Goal: Transaction & Acquisition: Purchase product/service

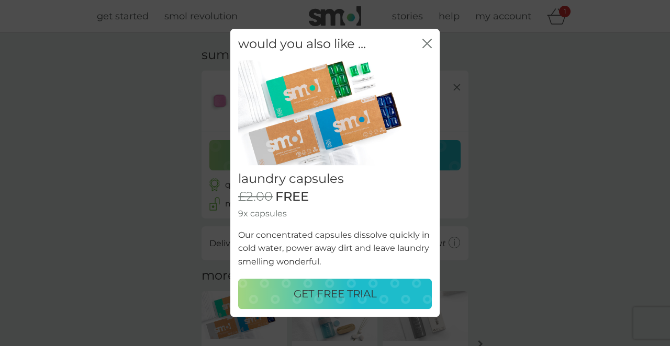
click at [427, 44] on icon "close" at bounding box center [429, 43] width 4 height 8
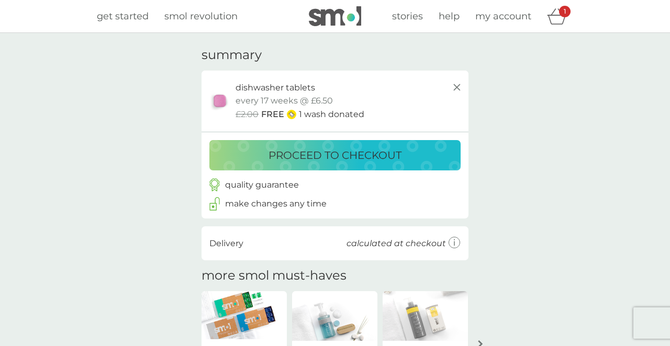
click at [562, 13] on div "1" at bounding box center [565, 12] width 12 height 12
click at [321, 154] on p "proceed to checkout" at bounding box center [334, 155] width 133 height 17
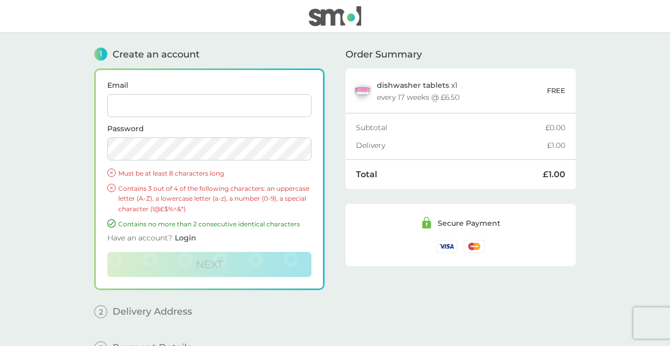
click at [321, 154] on div "Email Password Must be at least 8 characters long Contains 3 out of 4 of the fo…" at bounding box center [209, 180] width 230 height 222
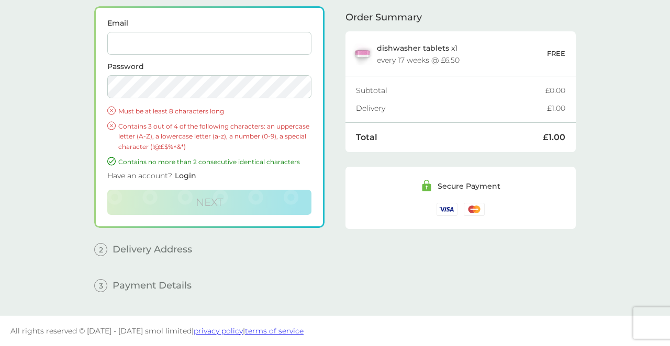
scroll to position [62, 0]
type input "[EMAIL_ADDRESS][DOMAIN_NAME]"
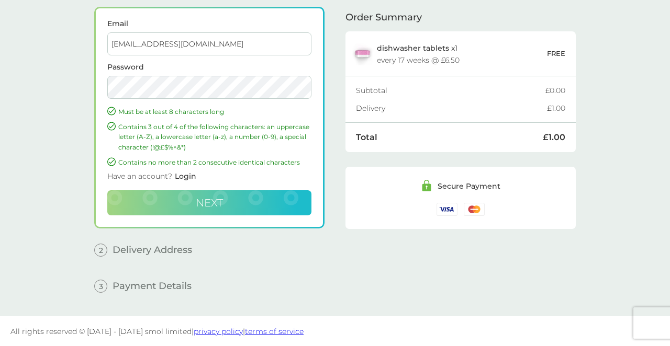
click at [203, 207] on span "Next" at bounding box center [209, 203] width 27 height 13
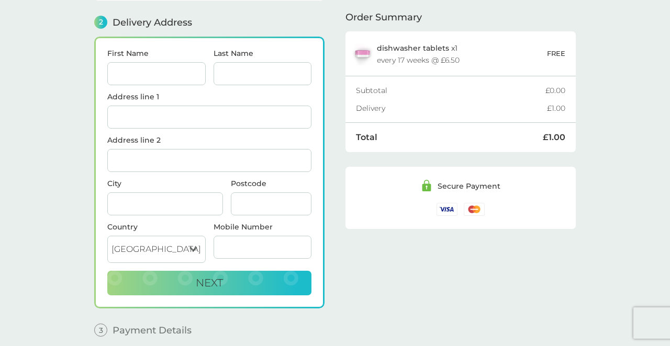
scroll to position [129, 0]
type input "[PERSON_NAME]"
type input "Young"
click at [159, 72] on input "[PERSON_NAME]" at bounding box center [156, 73] width 98 height 23
type input "[PERSON_NAME] GIFT"
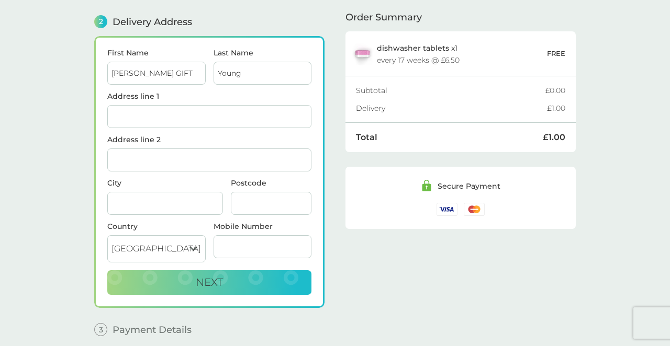
click at [129, 124] on input "Address line 1" at bounding box center [209, 116] width 204 height 23
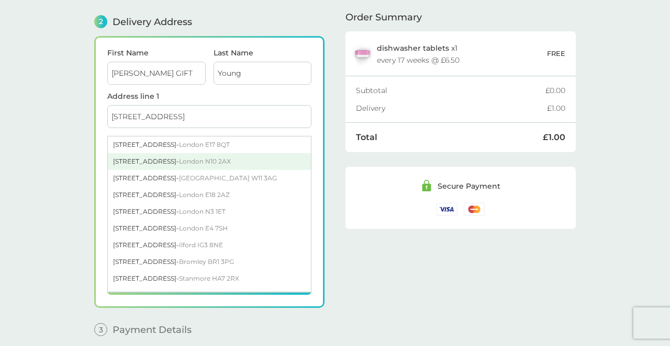
type input "[STREET_ADDRESS]"
click at [136, 160] on div "[STREET_ADDRESS]" at bounding box center [209, 161] width 203 height 17
type input "[GEOGRAPHIC_DATA]"
type input "N10 2AX"
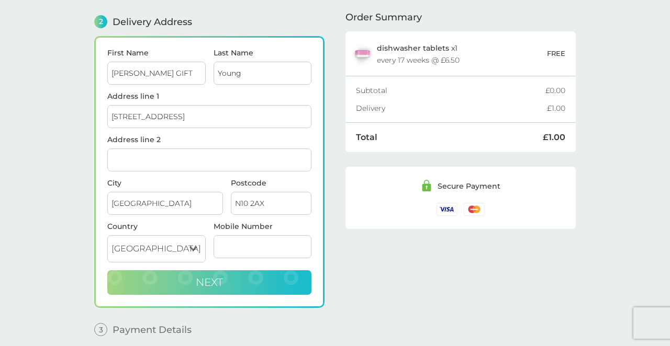
click at [196, 282] on span "Next" at bounding box center [209, 282] width 27 height 13
type input "07855255529"
click at [210, 287] on span "Next" at bounding box center [209, 282] width 27 height 13
checkbox input "true"
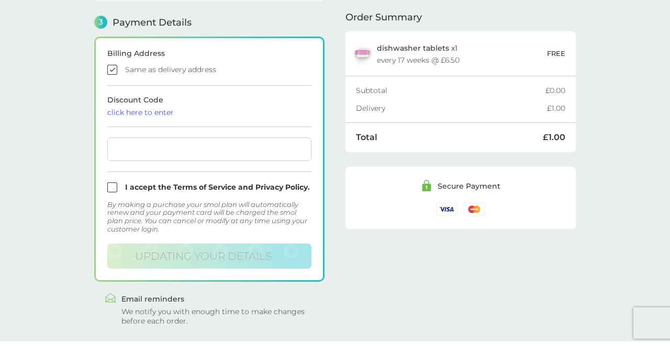
scroll to position [289, 0]
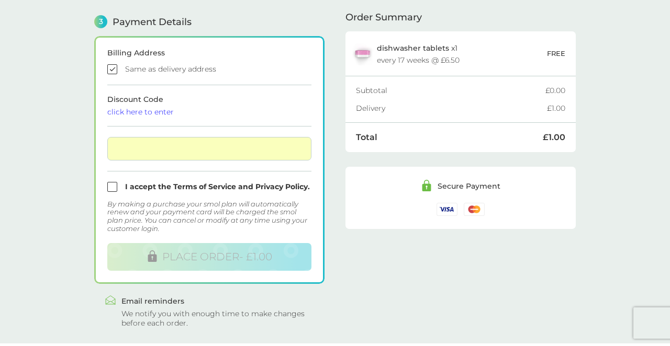
click at [110, 189] on input "checkbox" at bounding box center [209, 187] width 204 height 10
checkbox input "true"
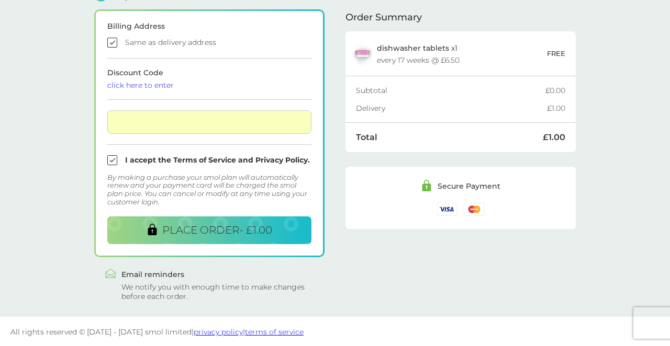
scroll to position [316, 0]
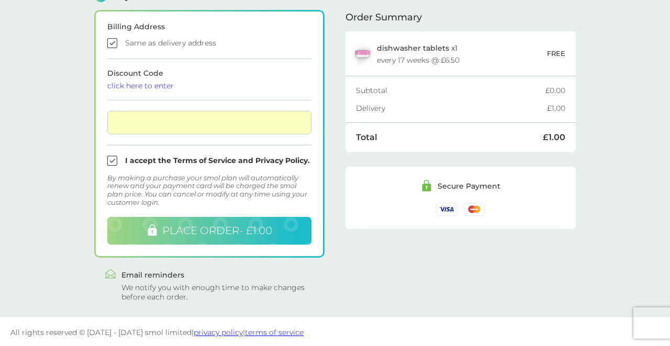
click at [184, 226] on span "PLACE ORDER - £1.00" at bounding box center [217, 231] width 110 height 13
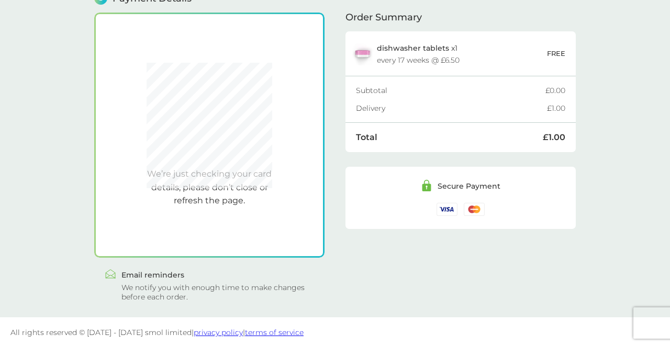
scroll to position [289, 0]
